Goal: Task Accomplishment & Management: Complete application form

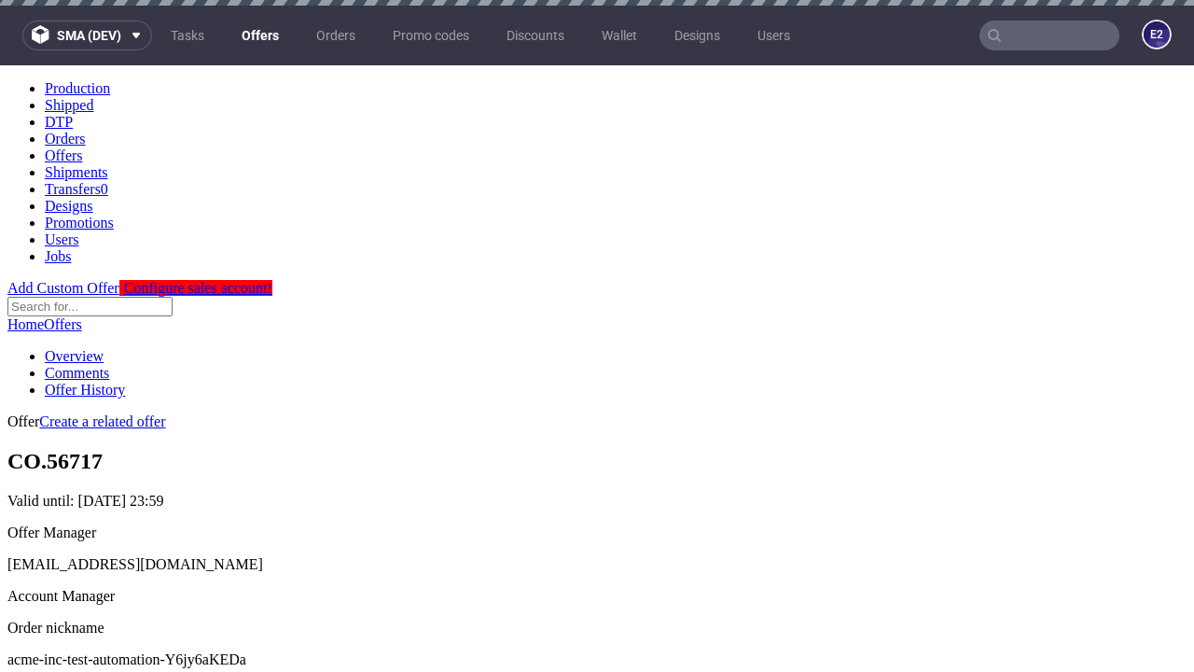
scroll to position [6, 0]
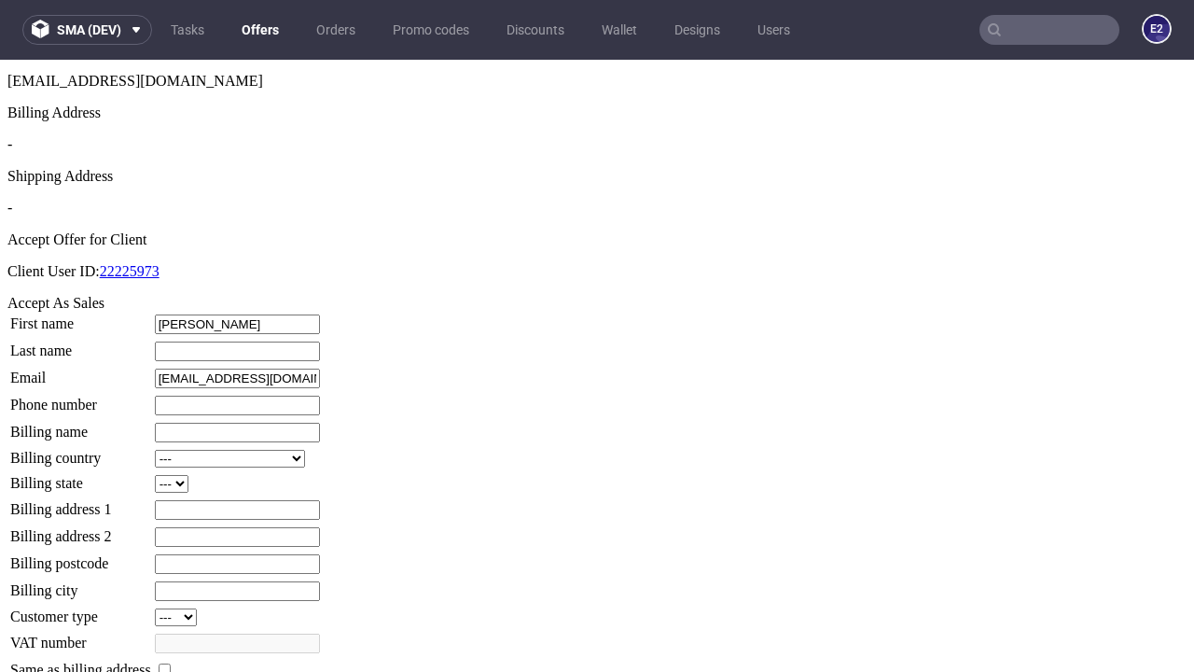
type input "[PERSON_NAME]"
type input "1509813888"
type input "[PERSON_NAME].[PERSON_NAME]"
select select "13"
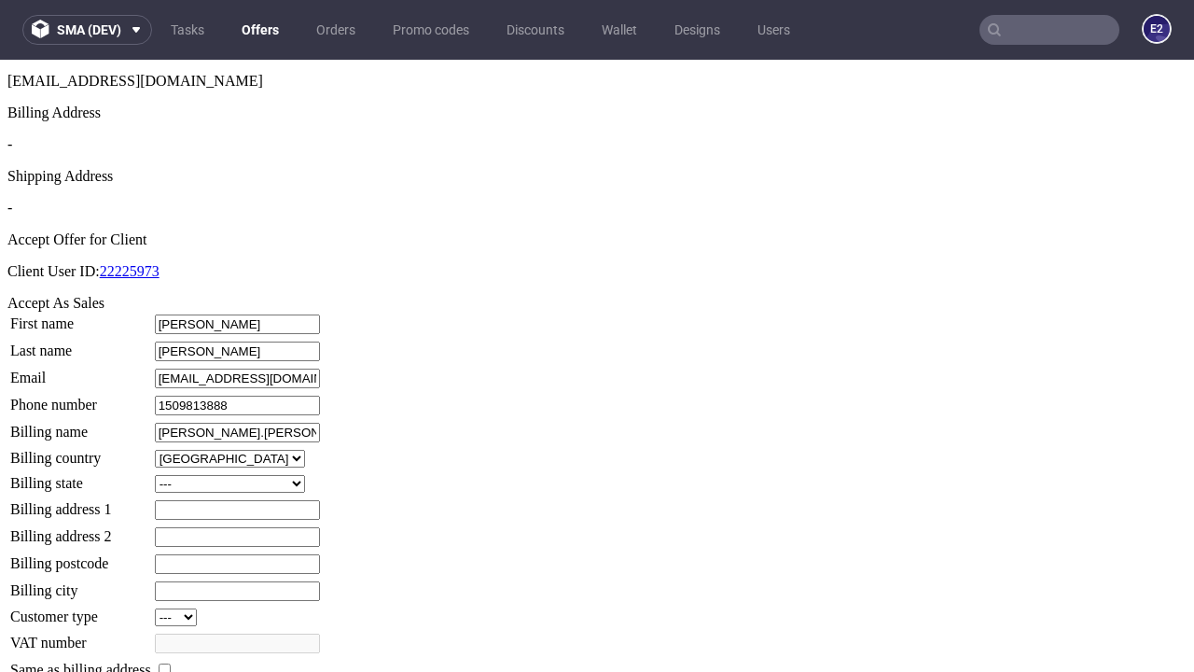
select select "132"
type input "[PERSON_NAME].[PERSON_NAME]"
type input "11 [PERSON_NAME]"
type input "BS0 3UY"
type input "[GEOGRAPHIC_DATA]"
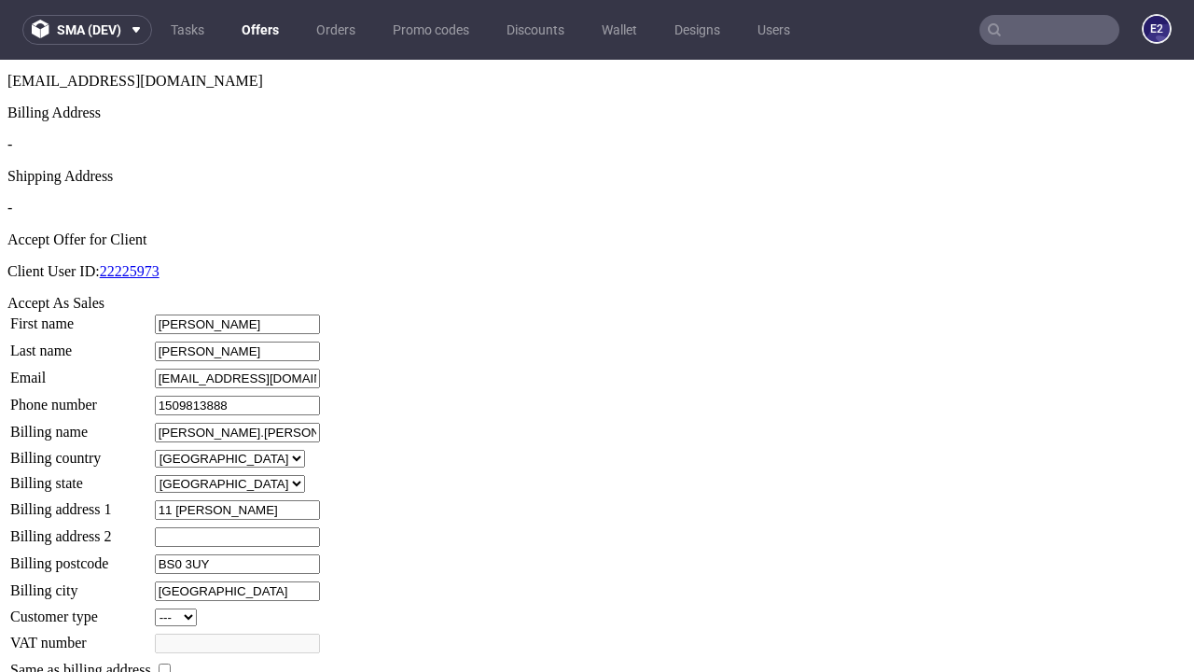
click at [171, 663] on input "checkbox" at bounding box center [165, 669] width 12 height 12
checkbox input "true"
type input "[PERSON_NAME].[PERSON_NAME]"
select select "13"
type input "11 [PERSON_NAME]"
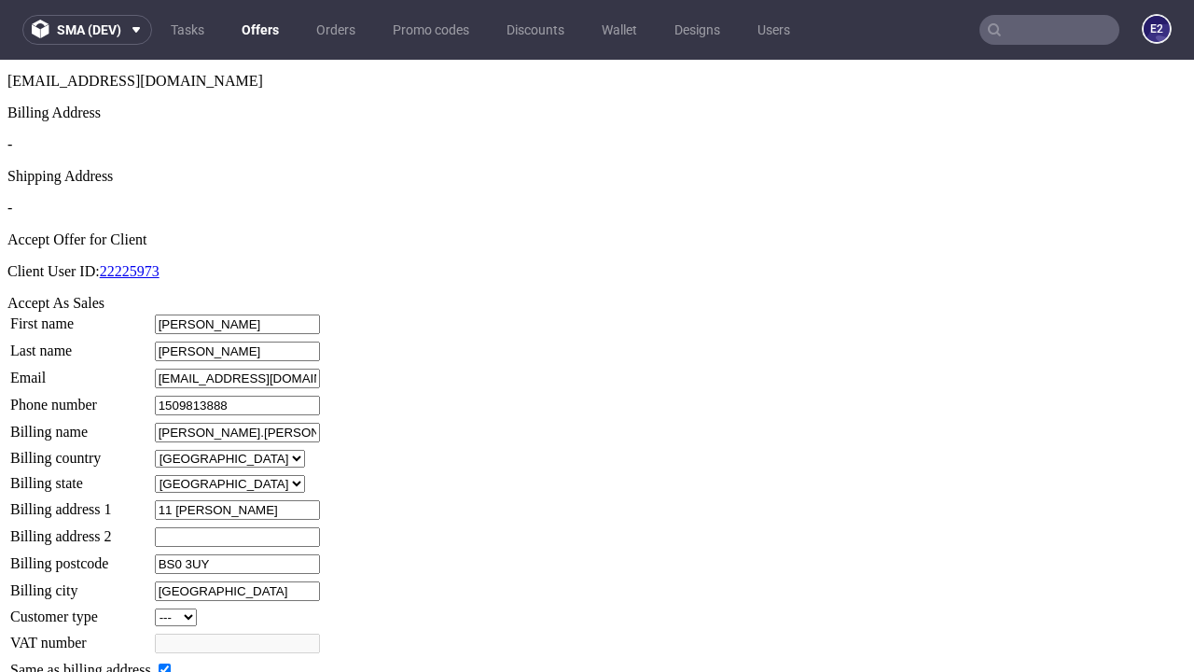
type input "BS0 3UY"
type input "[GEOGRAPHIC_DATA]"
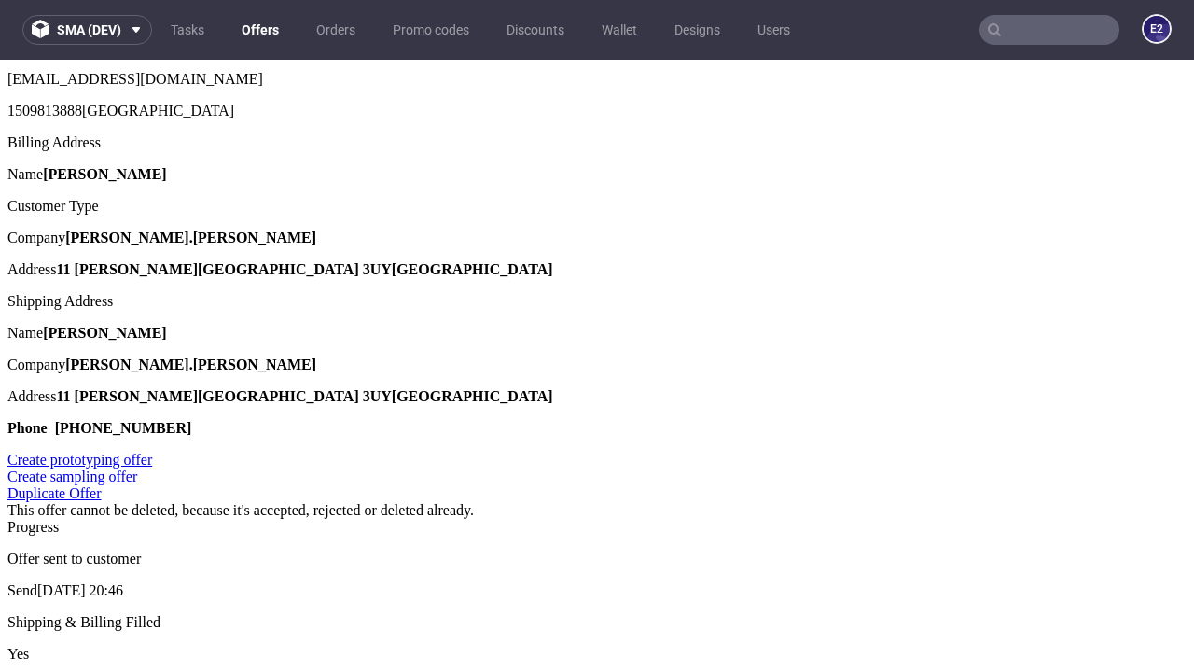
scroll to position [0, 0]
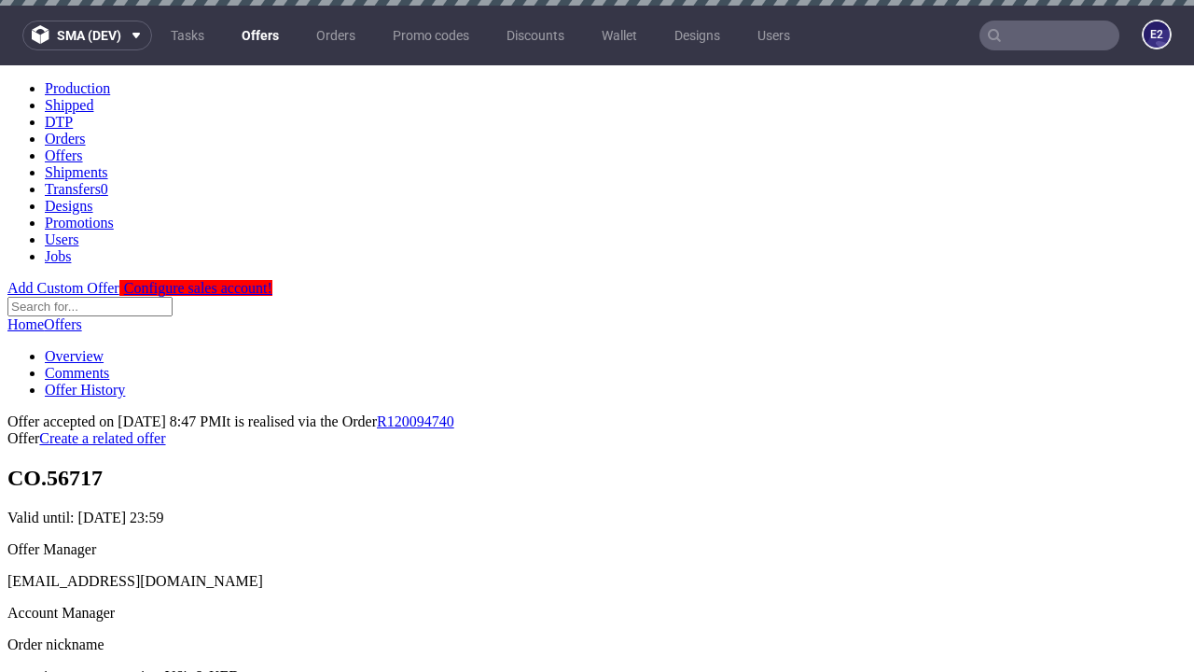
type input "[DATE]"
select select "12214305"
type input "In progress..."
